Goal: Task Accomplishment & Management: Manage account settings

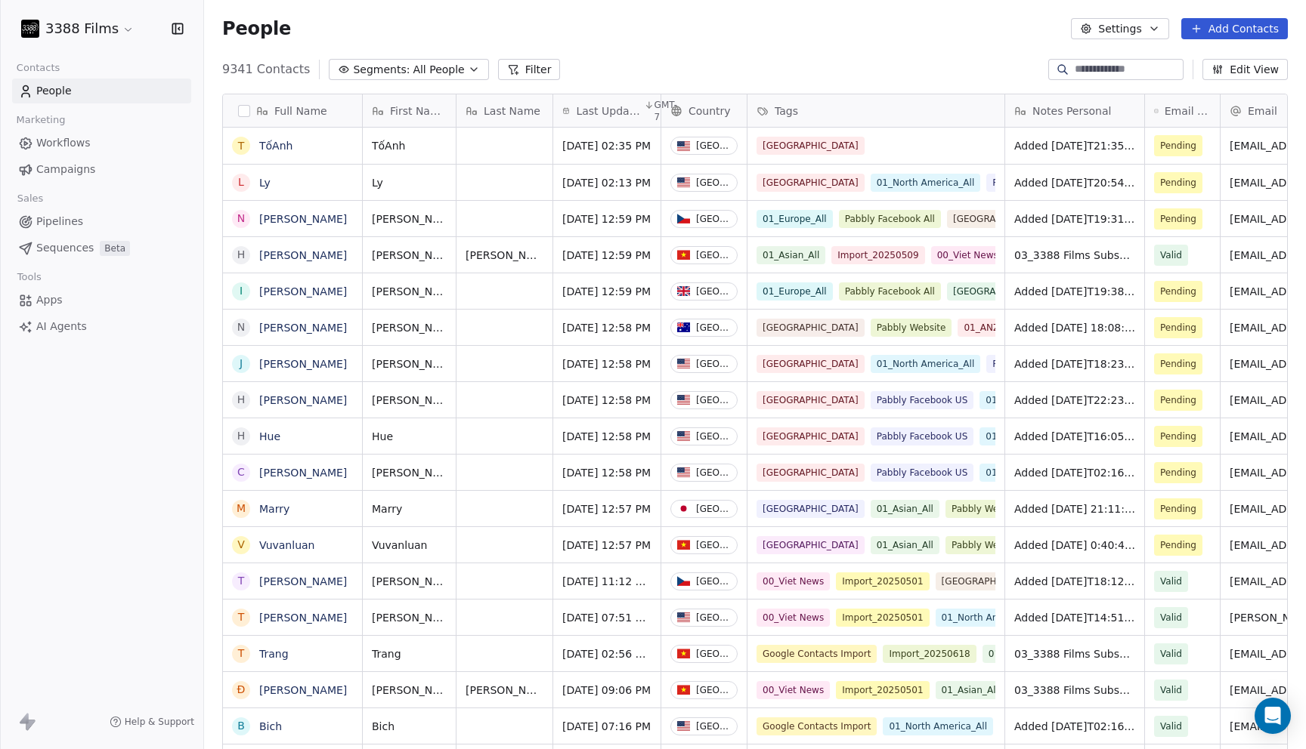
scroll to position [12, 12]
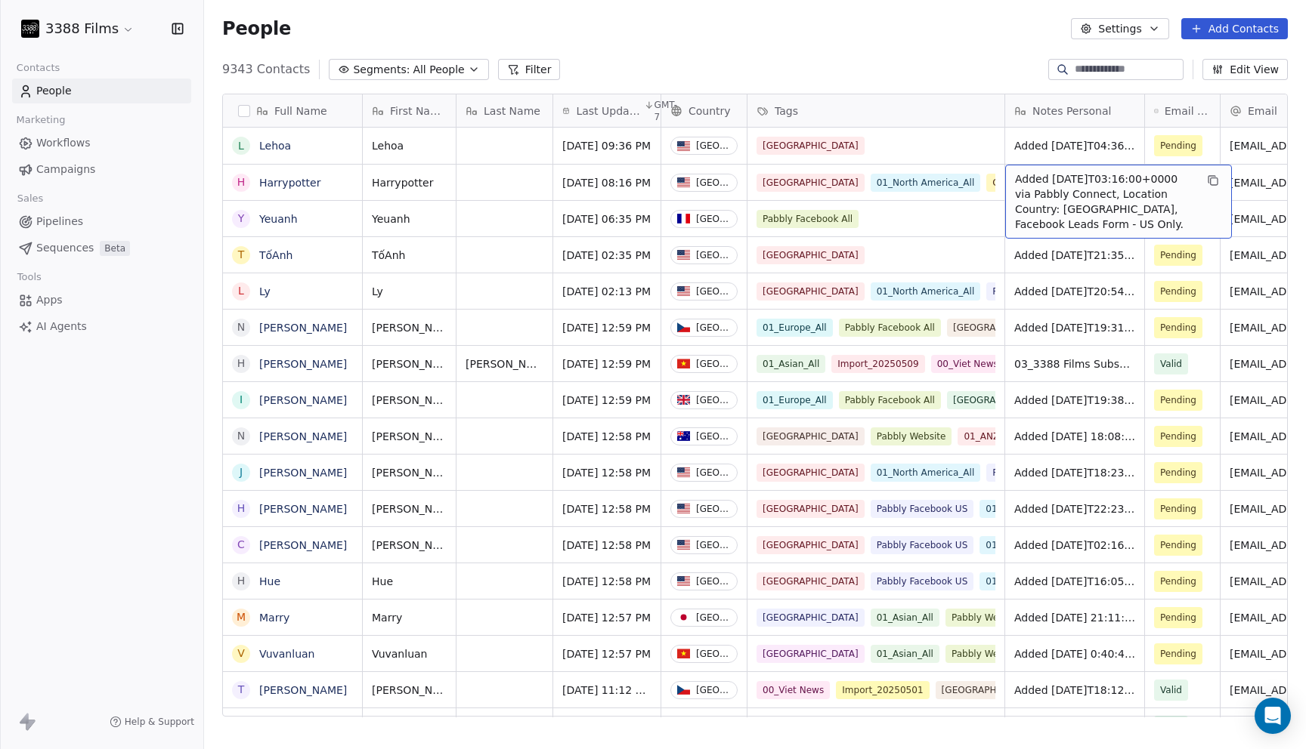
click at [809, 127] on div "First Name Last Name Last Updated Date GMT-7 Country Tags Notes Personal Email …" at bounding box center [898, 110] width 1071 height 33
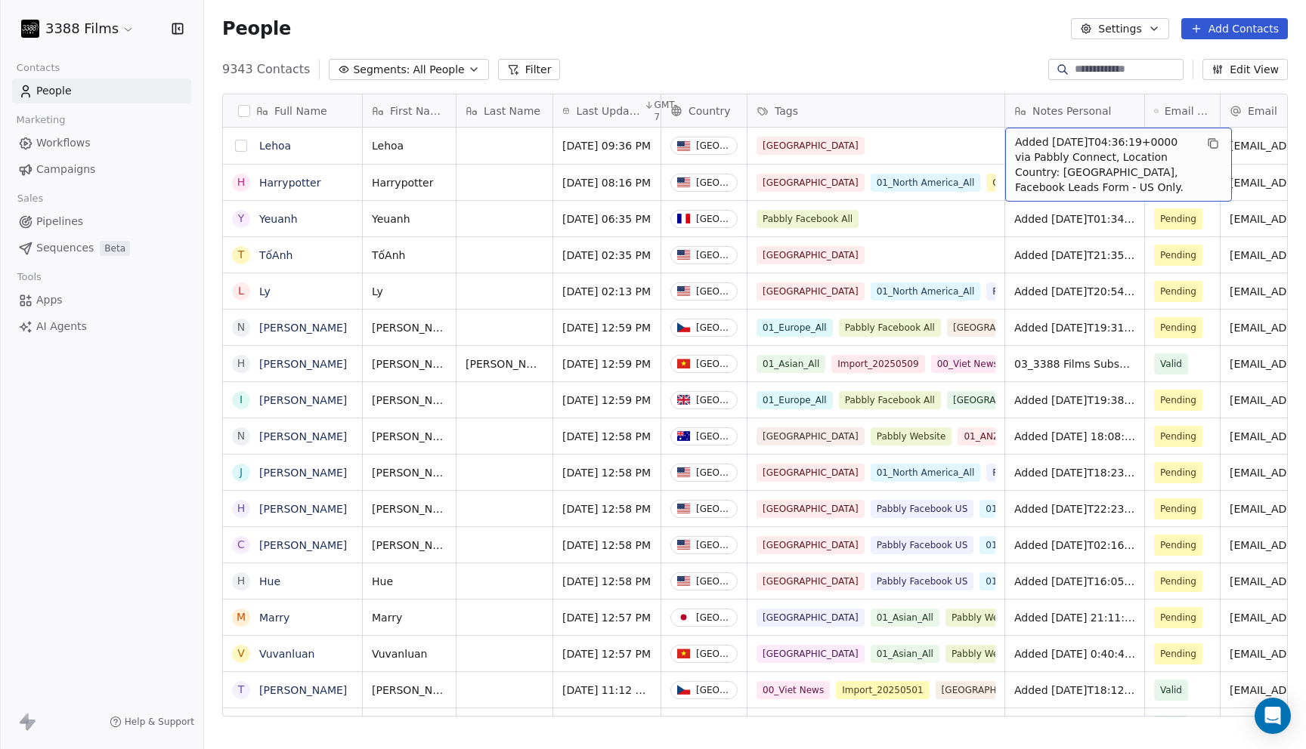
click at [240, 145] on button "grid" at bounding box center [241, 146] width 12 height 12
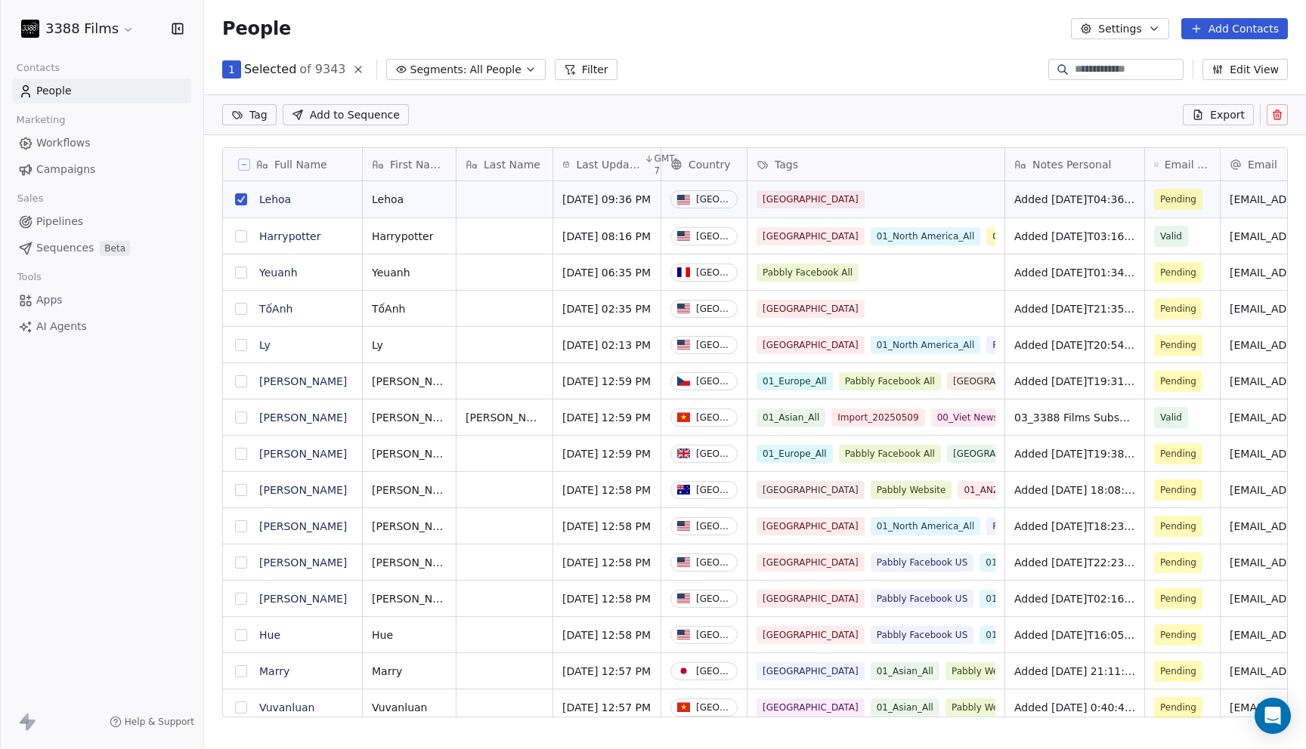
scroll to position [595, 1090]
click at [243, 240] on button "grid" at bounding box center [241, 236] width 12 height 12
click at [239, 241] on button "grid" at bounding box center [241, 236] width 12 height 12
click at [238, 308] on button "grid" at bounding box center [241, 309] width 12 height 12
click at [262, 107] on html "3388 Films Contacts People Marketing Workflows Campaigns Sales Pipelines Sequen…" at bounding box center [653, 374] width 1306 height 749
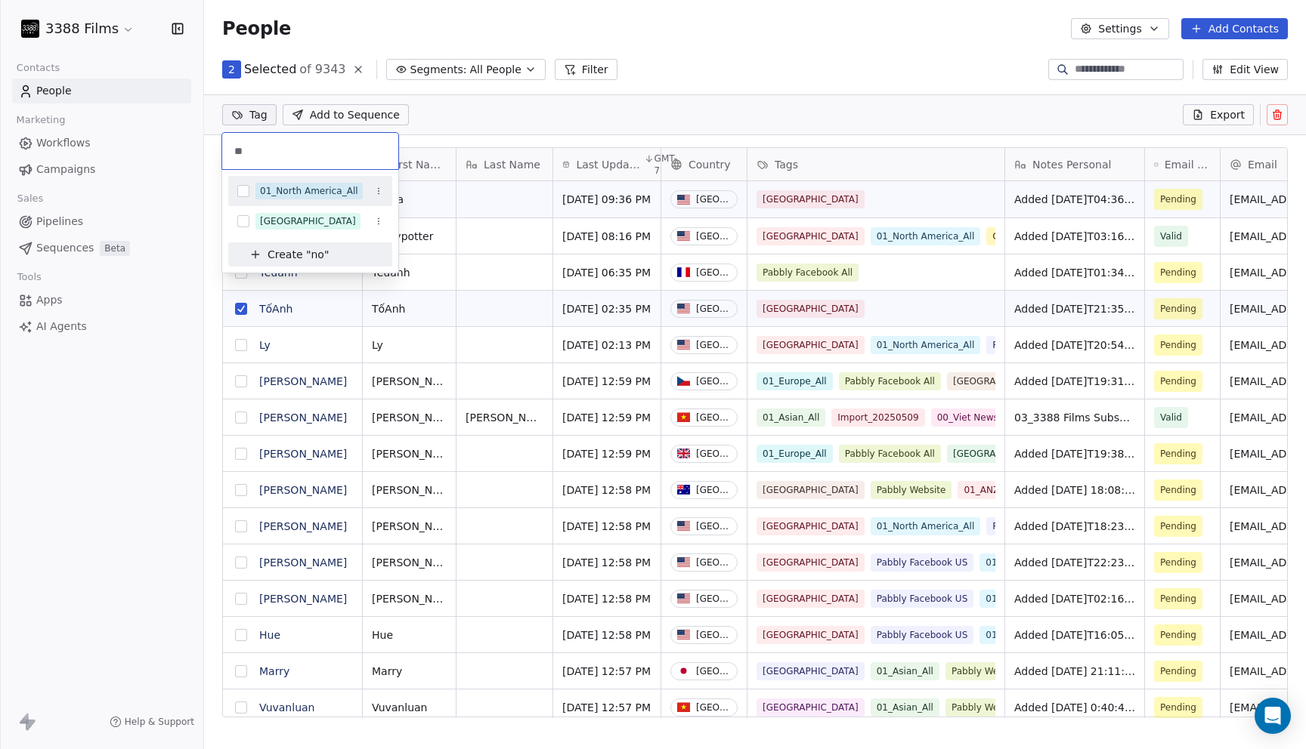
type input "**"
click at [285, 190] on div "01_North America_All" at bounding box center [309, 191] width 98 height 14
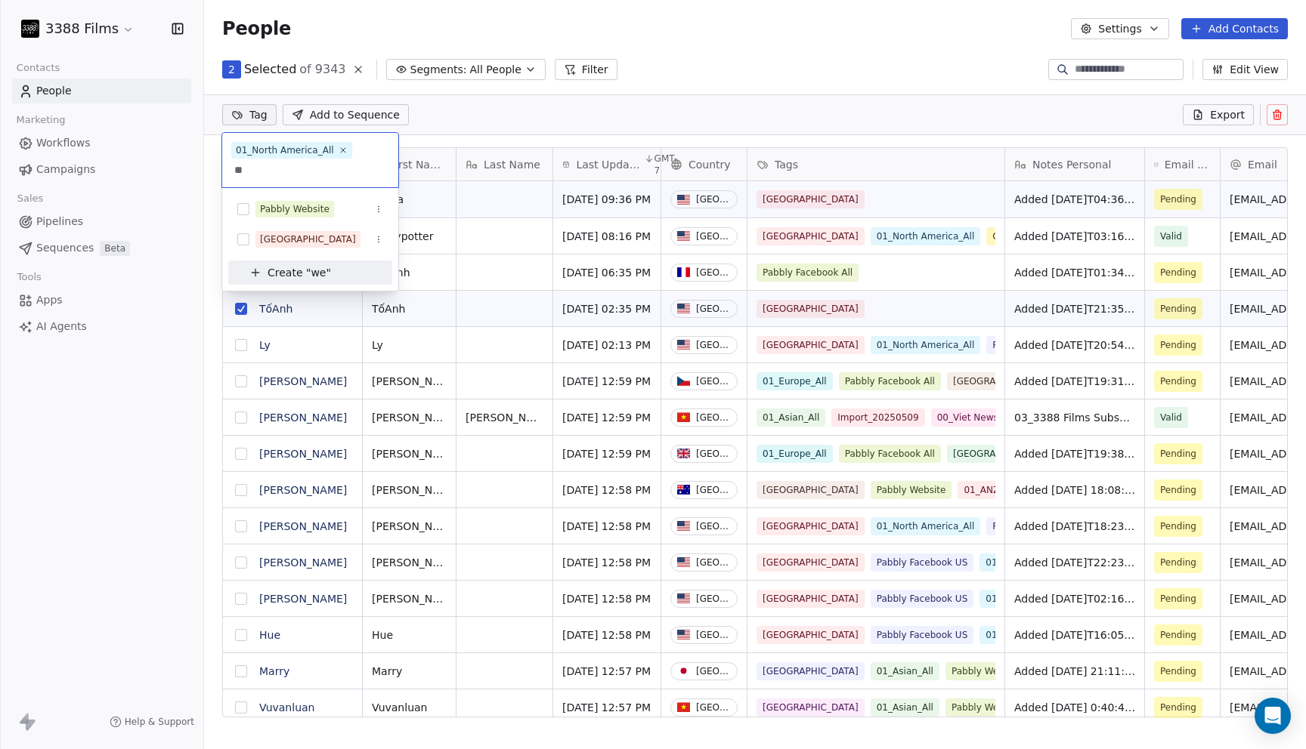
type input "*"
type input "**"
click at [295, 212] on div "Pabbly Facebook US" at bounding box center [305, 209] width 91 height 14
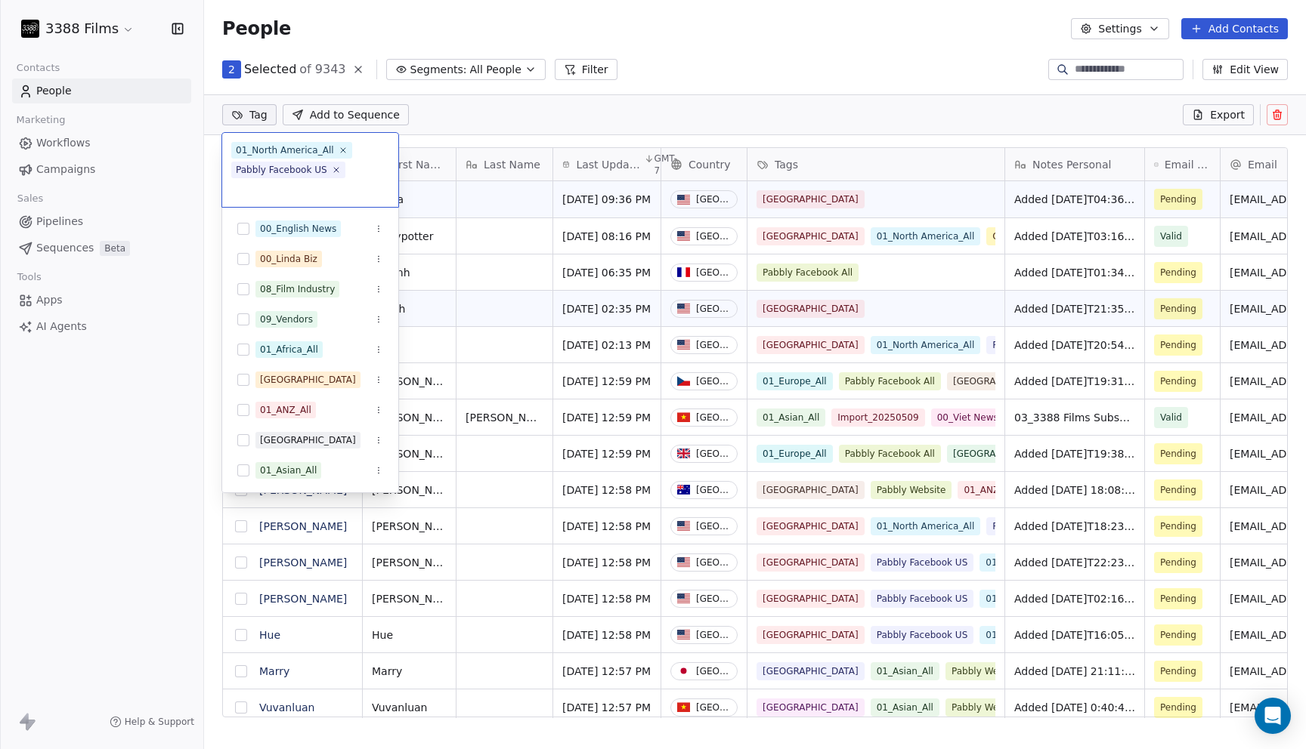
click at [809, 104] on html "3388 Films Contacts People Marketing Workflows Campaigns Sales Pipelines Sequen…" at bounding box center [653, 374] width 1306 height 749
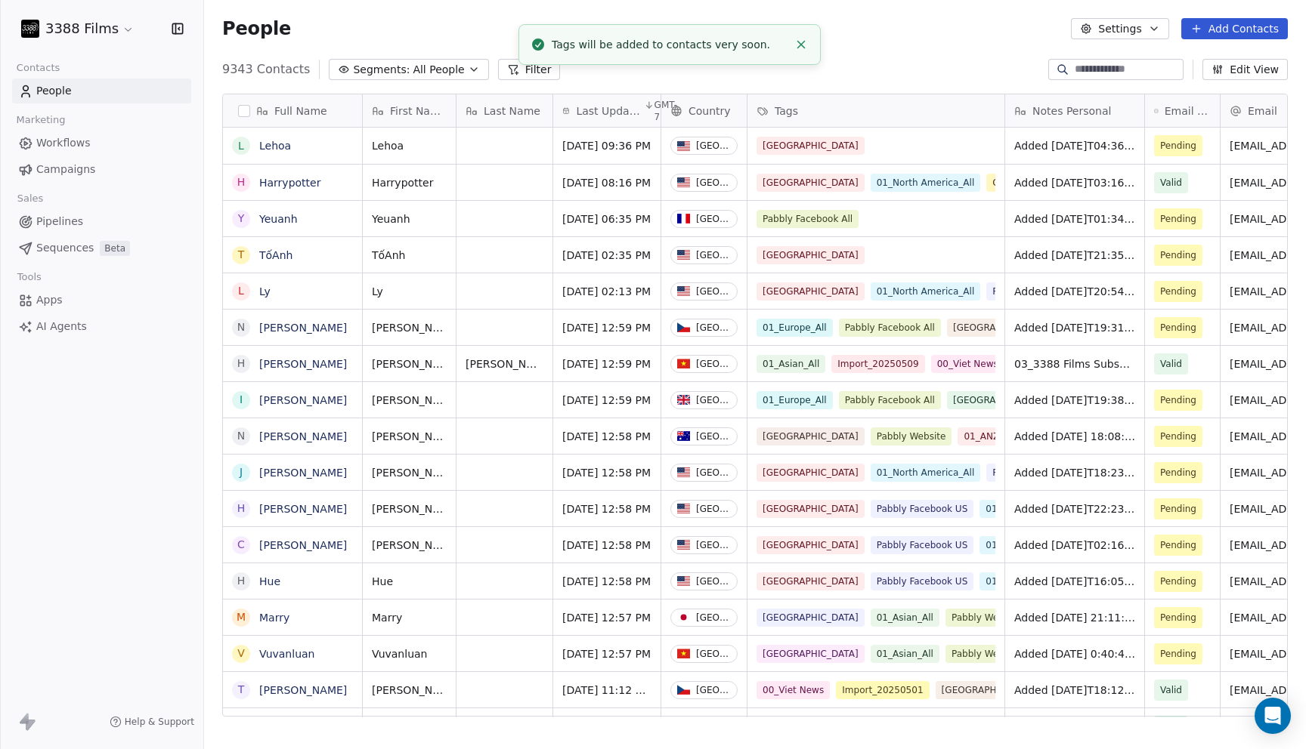
scroll to position [10, 0]
click at [241, 218] on button "grid" at bounding box center [241, 219] width 12 height 12
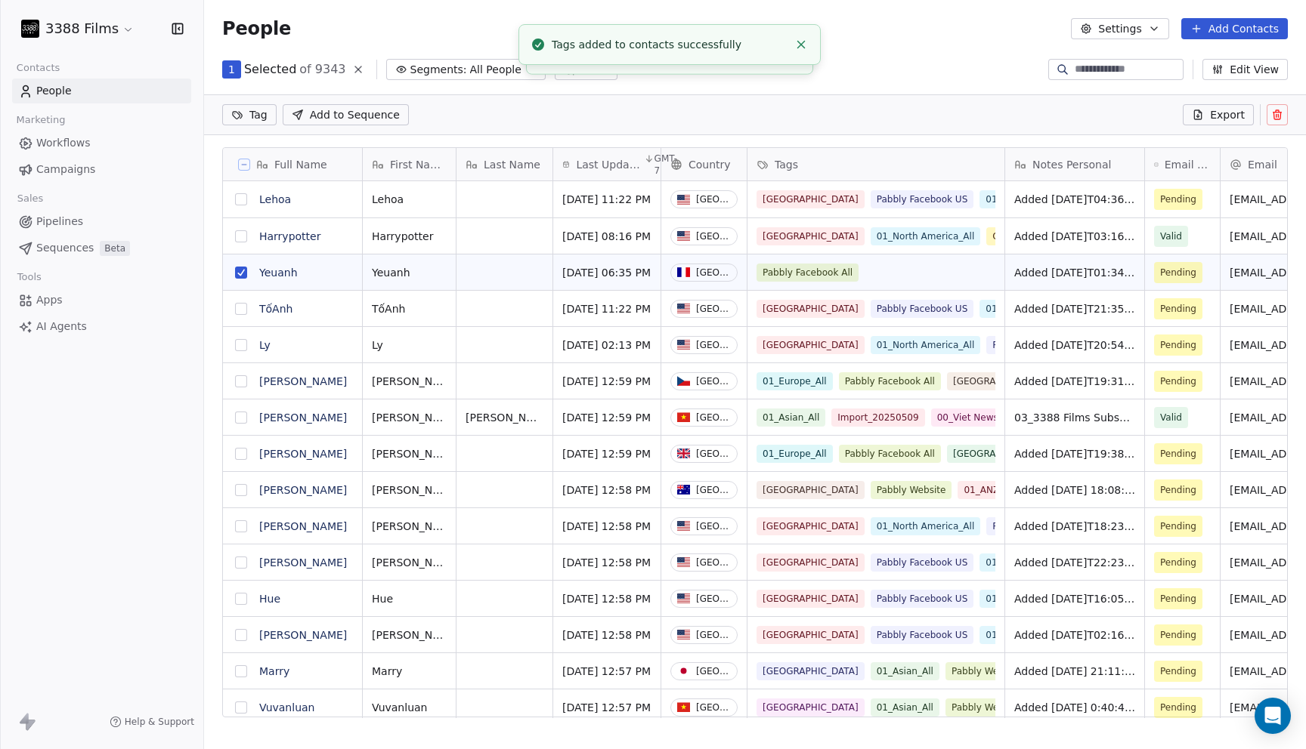
scroll to position [0, 0]
click at [249, 116] on html "3388 Films Contacts People Marketing Workflows Campaigns Sales Pipelines Sequen…" at bounding box center [653, 374] width 1306 height 749
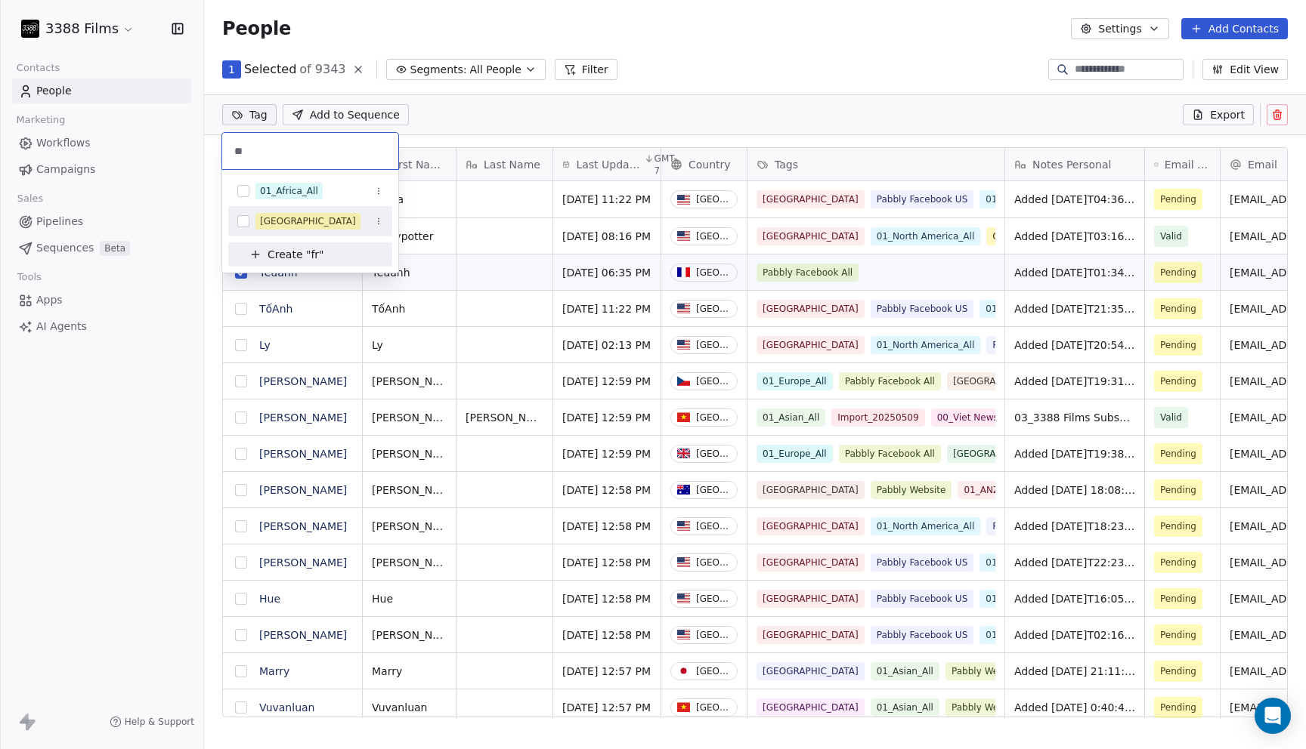
type input "**"
click at [277, 224] on div "[GEOGRAPHIC_DATA]" at bounding box center [308, 222] width 96 height 14
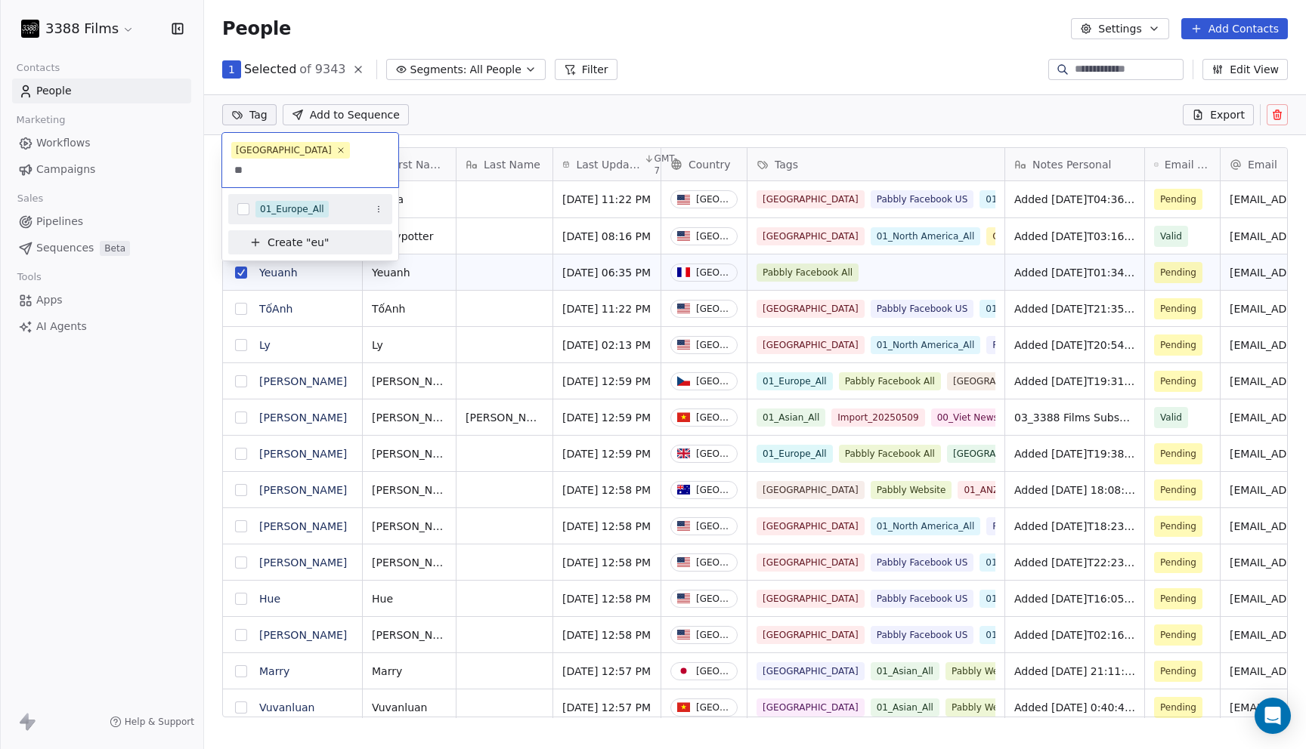
type input "**"
click at [308, 202] on div "01_Europe_All" at bounding box center [292, 209] width 64 height 14
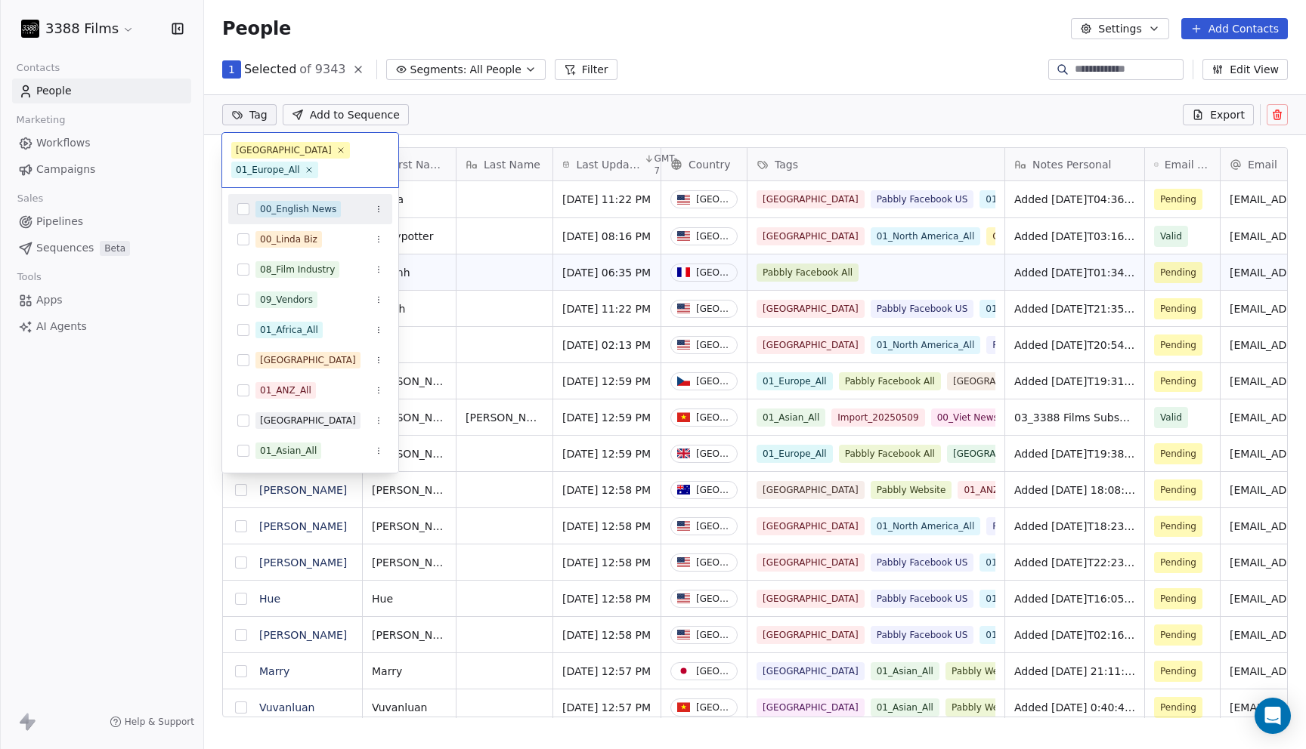
click at [709, 62] on html "3388 Films Contacts People Marketing Workflows Campaigns Sales Pipelines Sequen…" at bounding box center [653, 374] width 1306 height 749
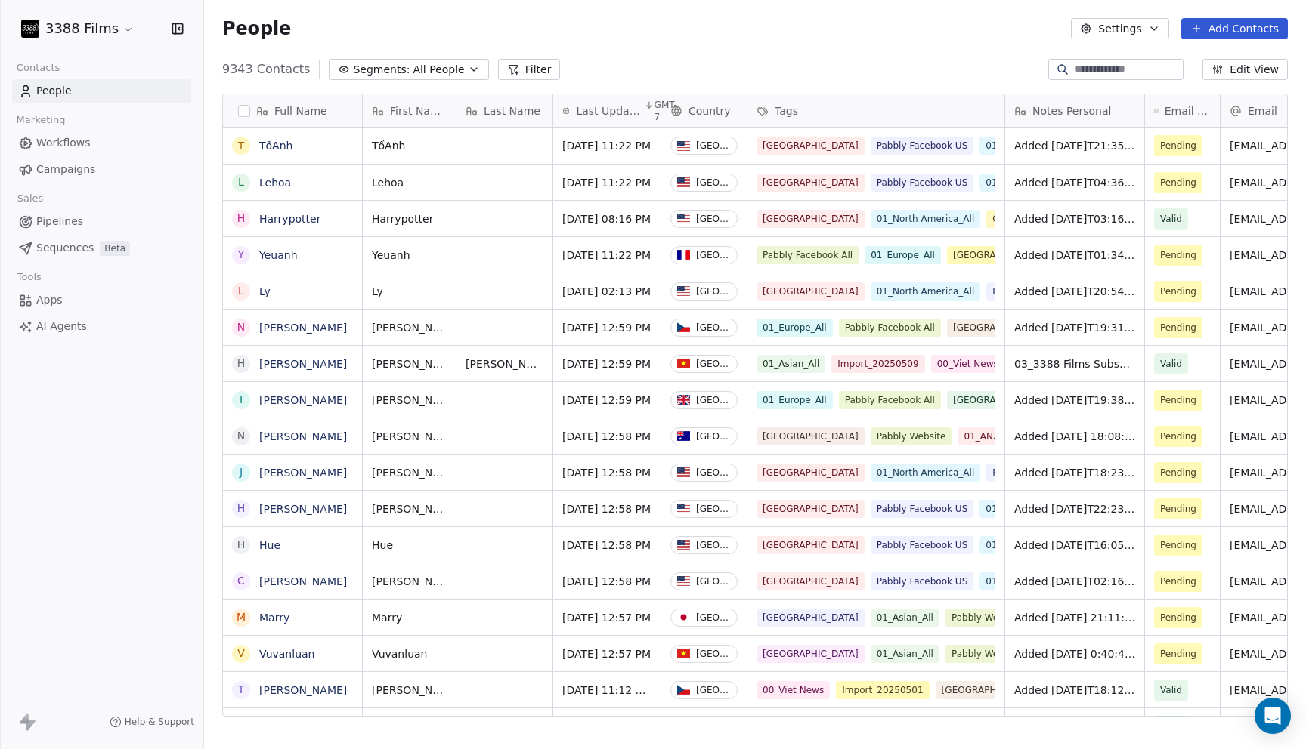
click at [626, 26] on div "People Settings Add Contacts" at bounding box center [754, 28] width 1065 height 21
click at [629, 25] on div "People Settings Add Contacts" at bounding box center [754, 28] width 1065 height 21
click at [731, 37] on div "People Settings Add Contacts" at bounding box center [754, 28] width 1065 height 21
click at [736, 49] on div "People Settings Add Contacts" at bounding box center [755, 28] width 1102 height 57
click at [636, 26] on div "People Settings Add Contacts" at bounding box center [754, 28] width 1065 height 21
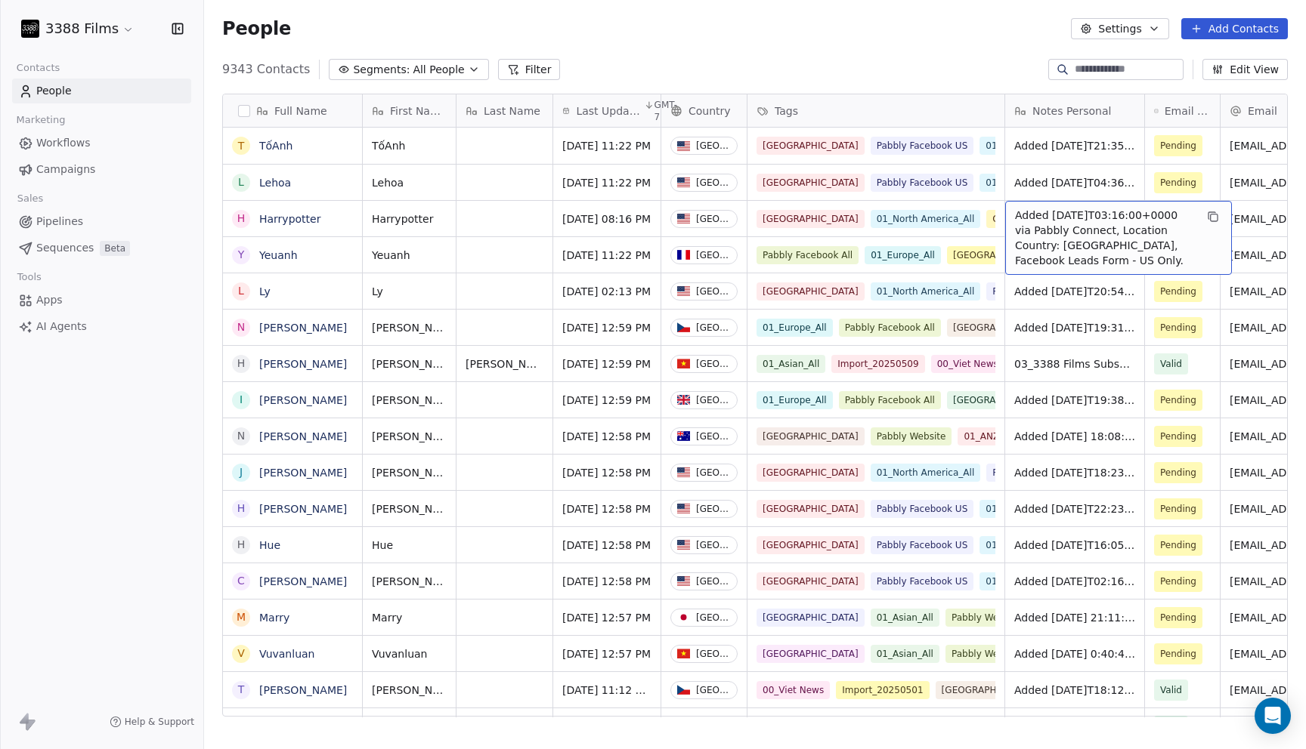
click at [809, 38] on div "People Settings Add Contacts" at bounding box center [754, 28] width 1065 height 21
